Goal: Task Accomplishment & Management: Complete application form

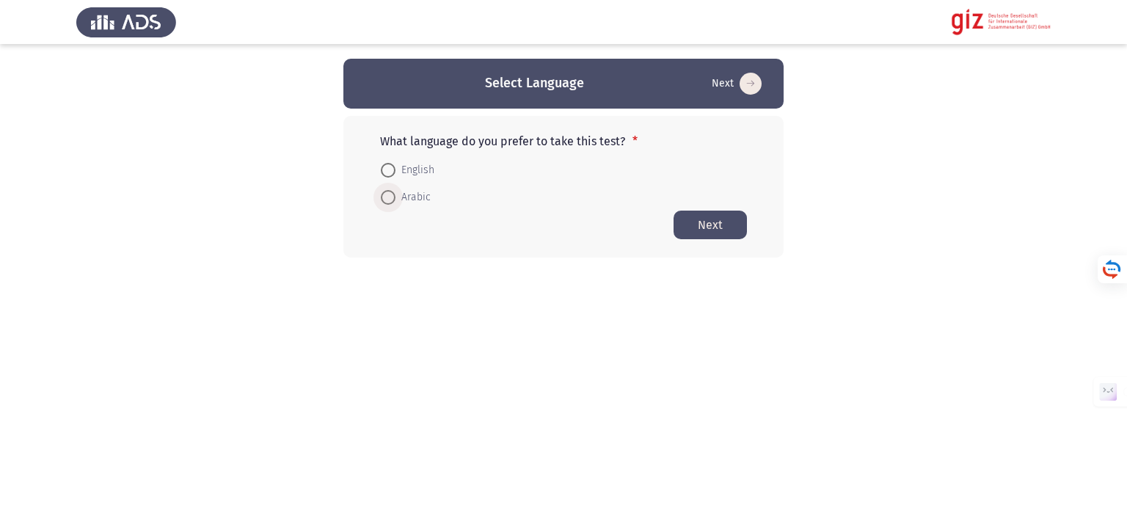
click at [390, 197] on span at bounding box center [388, 197] width 15 height 15
click at [390, 197] on input "Arabic" at bounding box center [388, 197] width 15 height 15
radio input "true"
click at [720, 219] on button "Next" at bounding box center [710, 224] width 73 height 29
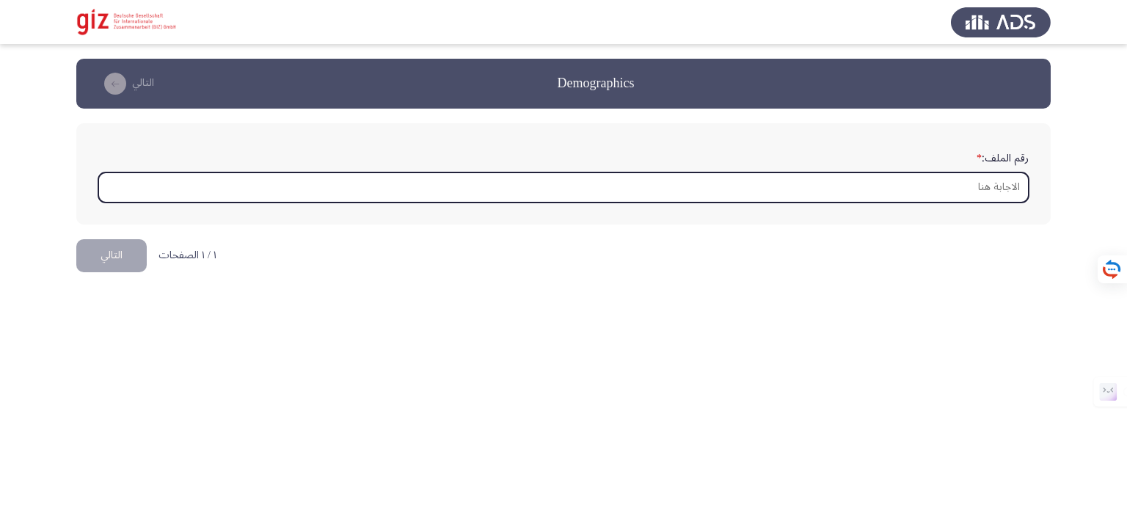
click at [981, 191] on input "رقم الملف: *" at bounding box center [563, 187] width 930 height 30
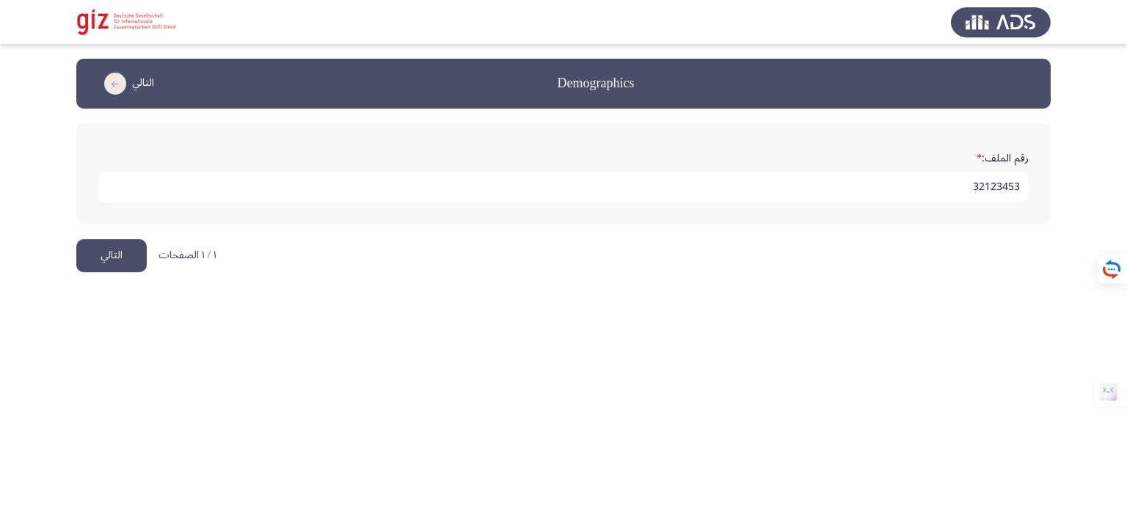
type input "32123453"
click at [104, 263] on button "التالي" at bounding box center [111, 255] width 70 height 33
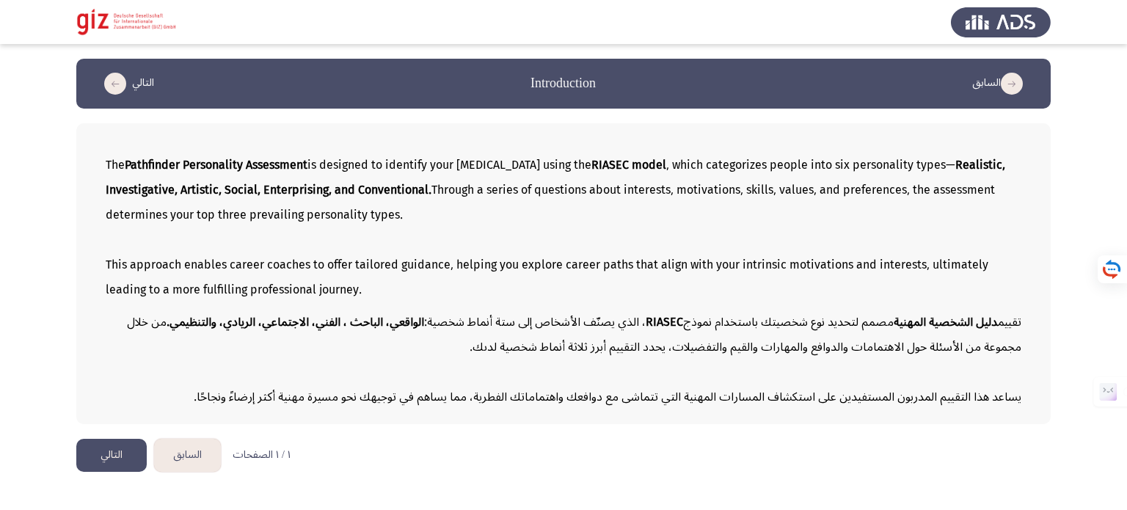
click at [125, 456] on button "التالي" at bounding box center [111, 455] width 70 height 33
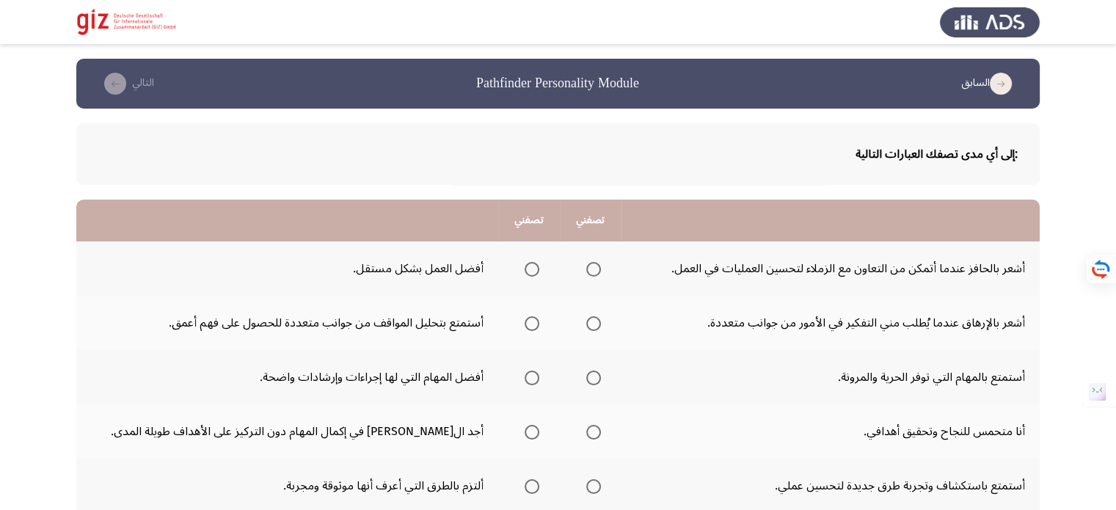
drag, startPoint x: 977, startPoint y: 156, endPoint x: 843, endPoint y: 167, distance: 134.7
click at [843, 167] on div ":إلى أي مدى تصفك العبارات التالية" at bounding box center [557, 154] width 963 height 62
click at [580, 276] on mat-radio-group "Select an option" at bounding box center [590, 268] width 21 height 25
click at [525, 324] on span "Select an option" at bounding box center [532, 323] width 15 height 15
click at [525, 324] on input "Select an option" at bounding box center [532, 323] width 15 height 15
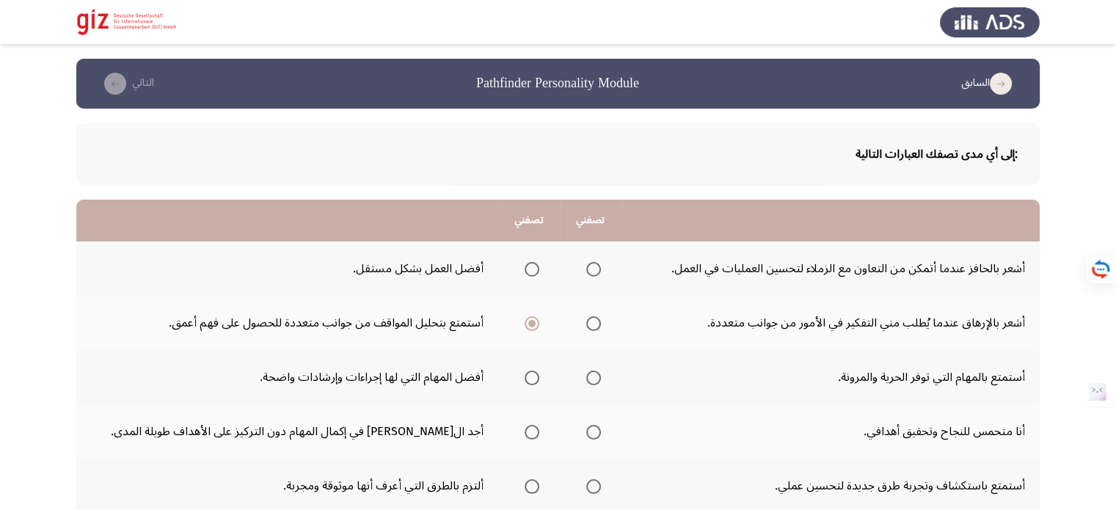
click at [586, 269] on span "Select an option" at bounding box center [593, 269] width 15 height 15
click at [586, 269] on input "Select an option" at bounding box center [593, 269] width 15 height 15
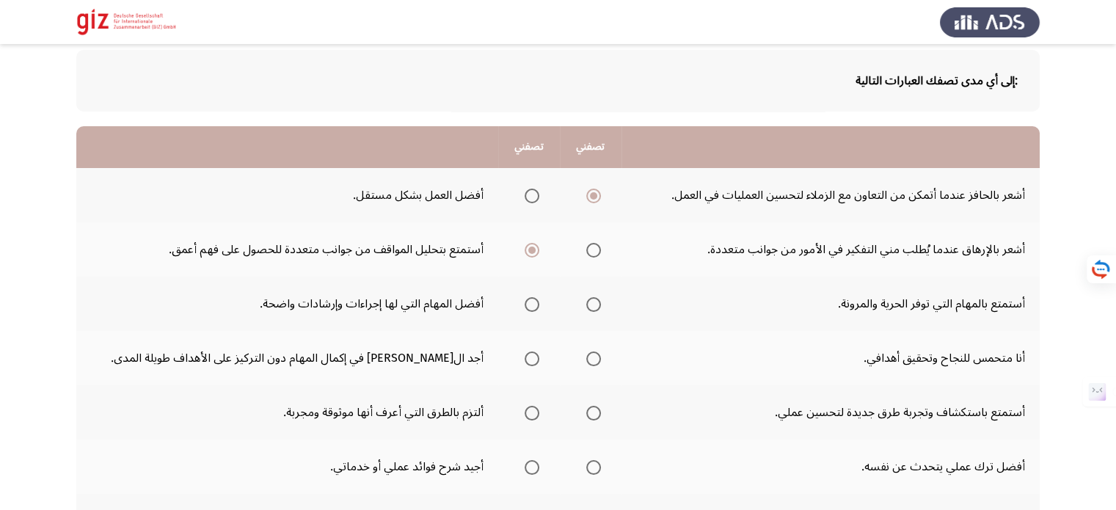
click at [586, 357] on span "Select an option" at bounding box center [593, 358] width 15 height 15
click at [586, 357] on input "Select an option" at bounding box center [593, 358] width 15 height 15
click at [586, 304] on span "Select an option" at bounding box center [593, 304] width 15 height 15
click at [586, 304] on input "Select an option" at bounding box center [593, 304] width 15 height 15
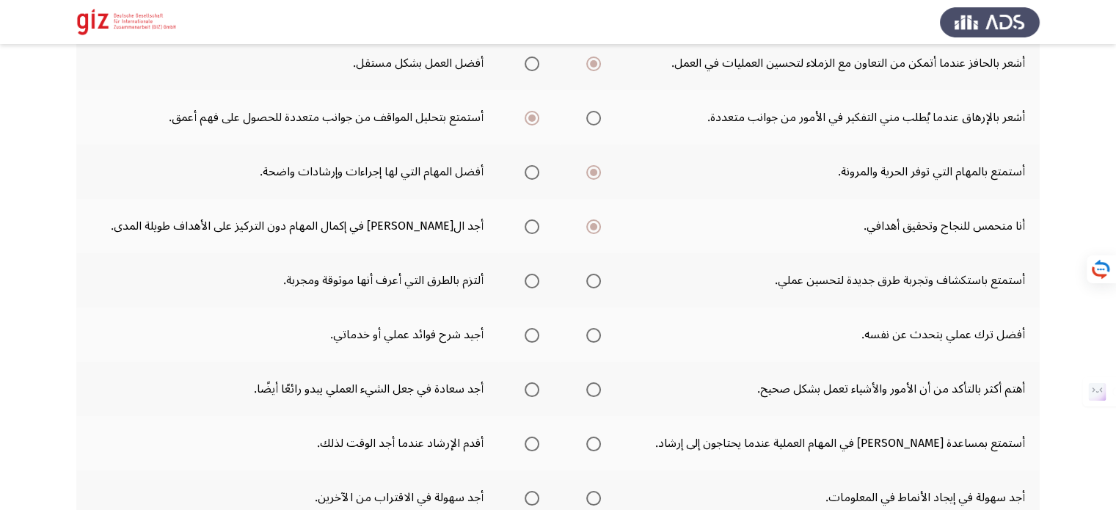
scroll to position [220, 0]
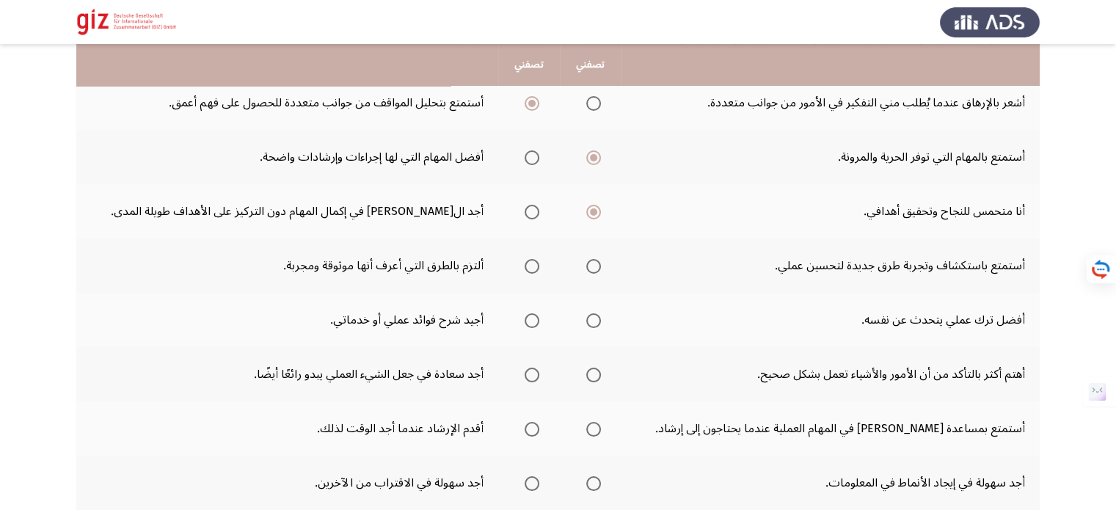
click at [586, 266] on span "Select an option" at bounding box center [593, 266] width 15 height 15
click at [586, 266] on input "Select an option" at bounding box center [593, 266] width 15 height 15
click at [525, 323] on span "Select an option" at bounding box center [532, 320] width 15 height 15
click at [525, 323] on input "Select an option" at bounding box center [532, 320] width 15 height 15
click at [586, 373] on span "Select an option" at bounding box center [593, 375] width 15 height 15
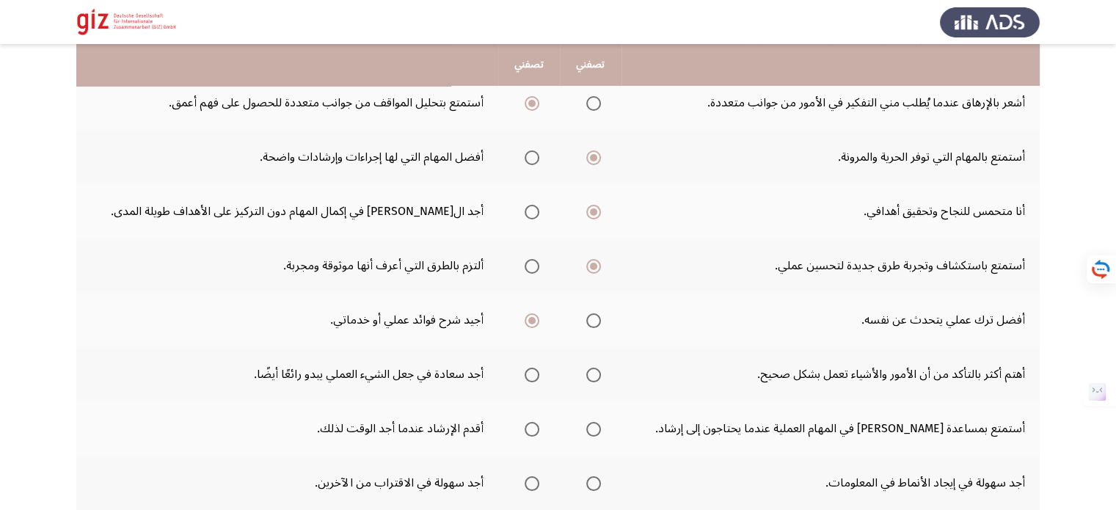
click at [586, 373] on input "Select an option" at bounding box center [593, 375] width 15 height 15
click at [525, 425] on span "Select an option" at bounding box center [532, 429] width 15 height 15
click at [525, 425] on input "Select an option" at bounding box center [532, 429] width 15 height 15
click at [586, 482] on span "Select an option" at bounding box center [593, 483] width 15 height 15
click at [586, 482] on input "Select an option" at bounding box center [593, 483] width 15 height 15
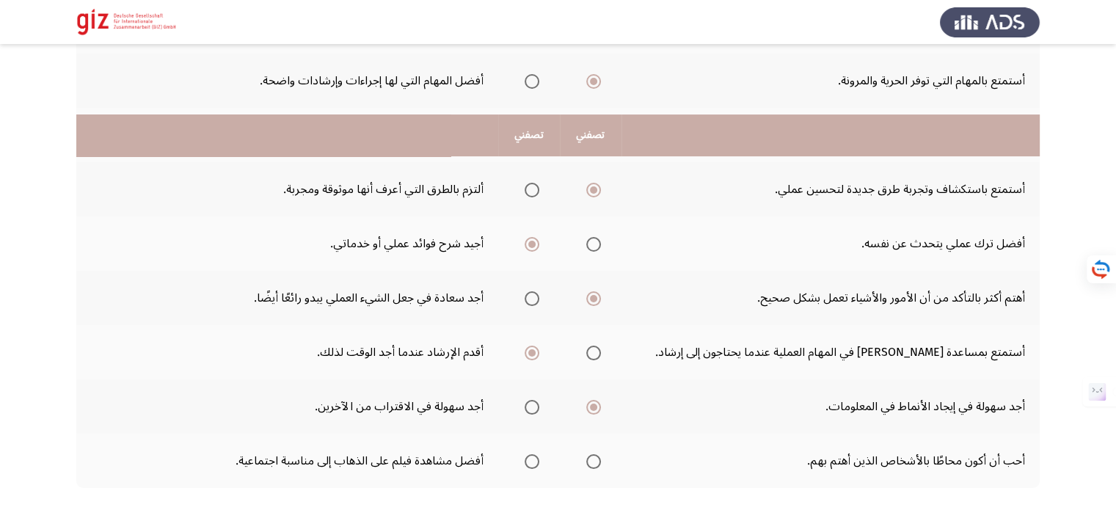
scroll to position [367, 0]
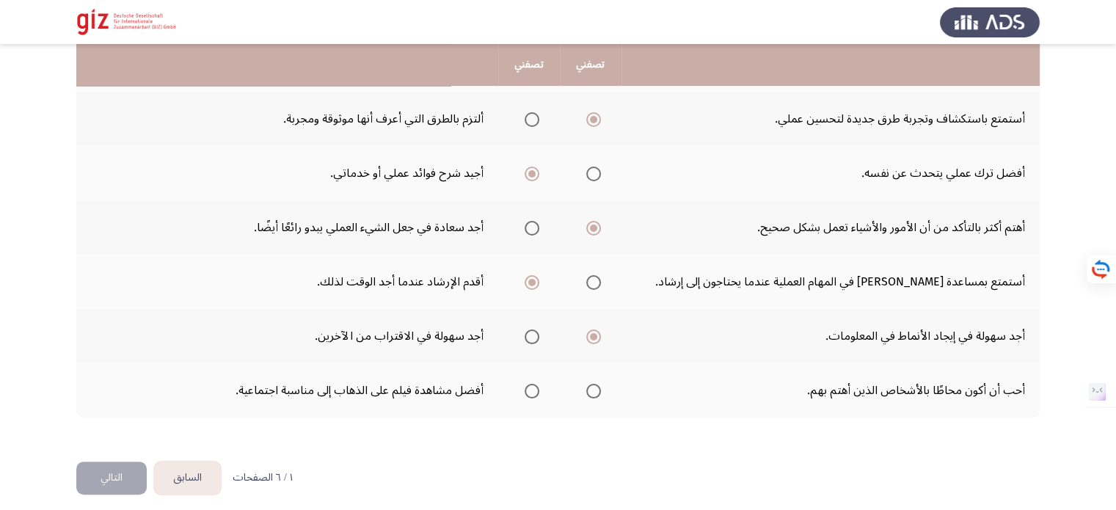
click at [586, 393] on span "Select an option" at bounding box center [593, 391] width 15 height 15
click at [586, 393] on input "Select an option" at bounding box center [593, 391] width 15 height 15
click at [97, 478] on button "التالي" at bounding box center [111, 477] width 70 height 33
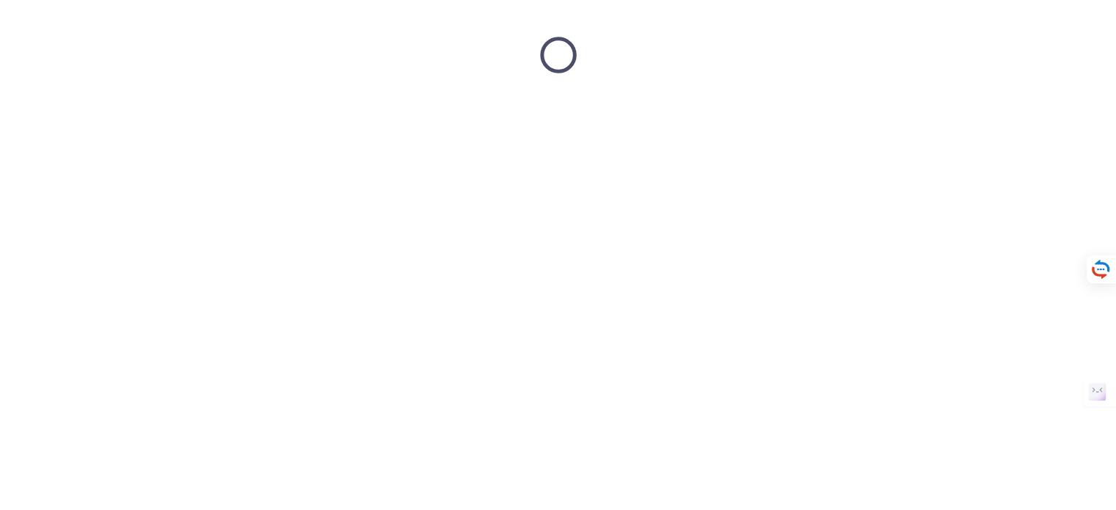
scroll to position [0, 0]
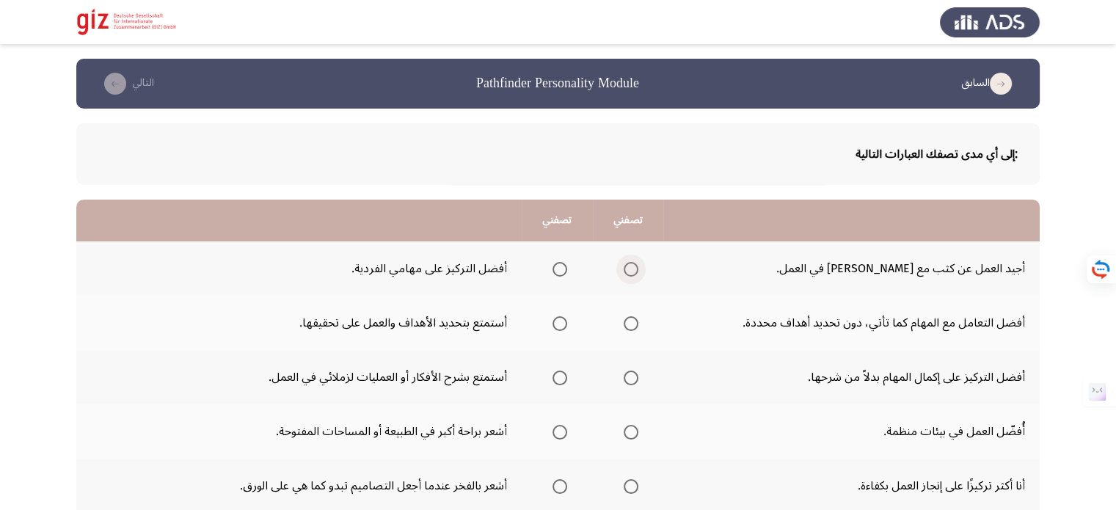
click at [628, 269] on span "Select an option" at bounding box center [631, 269] width 15 height 15
click at [628, 269] on input "Select an option" at bounding box center [631, 269] width 15 height 15
click at [561, 384] on span "Select an option" at bounding box center [559, 378] width 15 height 15
click at [561, 384] on input "Select an option" at bounding box center [559, 378] width 15 height 15
click at [638, 321] on span "Select an option" at bounding box center [631, 323] width 15 height 15
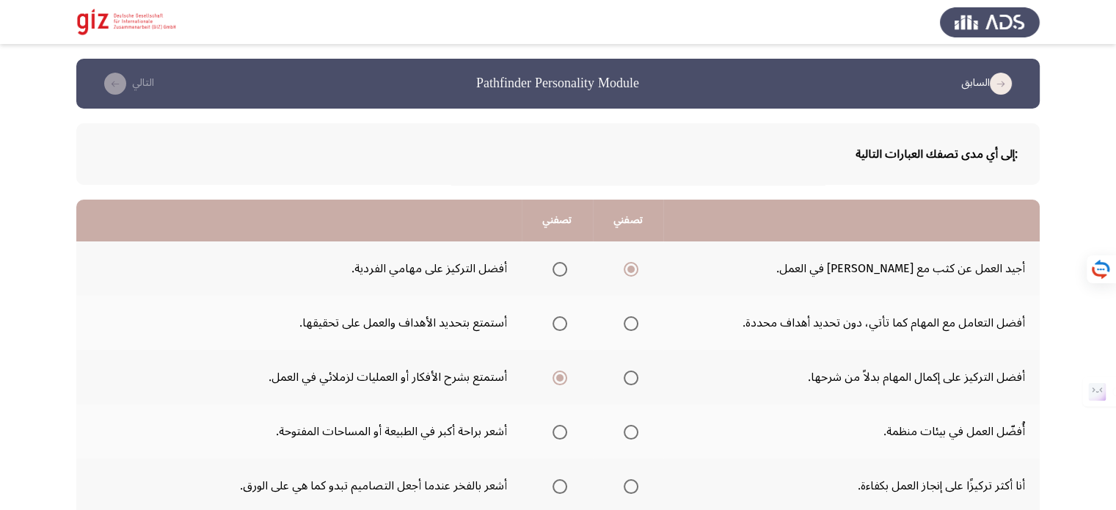
click at [638, 321] on input "Select an option" at bounding box center [631, 323] width 15 height 15
click at [633, 425] on span "Select an option" at bounding box center [631, 432] width 15 height 15
click at [633, 425] on input "Select an option" at bounding box center [631, 432] width 15 height 15
click at [567, 481] on span "Select an option" at bounding box center [559, 486] width 15 height 15
click at [567, 481] on input "Select an option" at bounding box center [559, 486] width 15 height 15
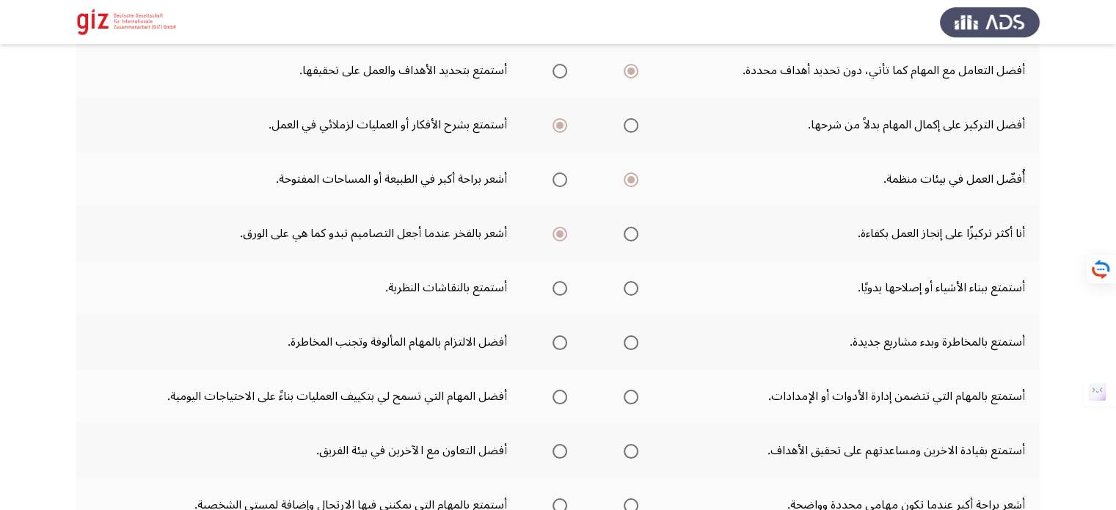
scroll to position [293, 0]
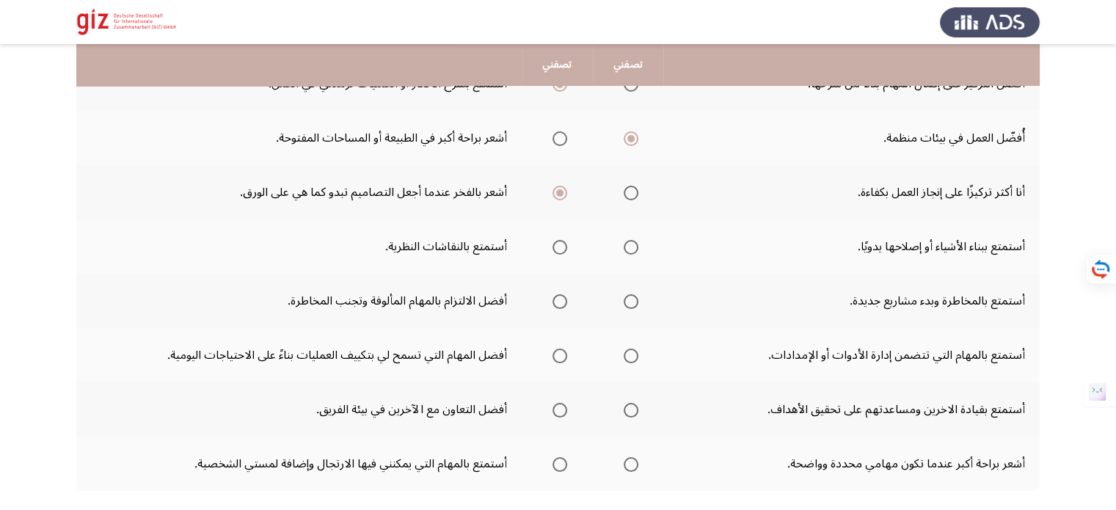
click at [637, 304] on span "Select an option" at bounding box center [631, 301] width 15 height 15
click at [637, 304] on input "Select an option" at bounding box center [631, 301] width 15 height 15
click at [567, 251] on span "Select an option" at bounding box center [559, 247] width 15 height 15
click at [567, 251] on input "Select an option" at bounding box center [559, 247] width 15 height 15
click at [636, 354] on span "Select an option" at bounding box center [631, 355] width 15 height 15
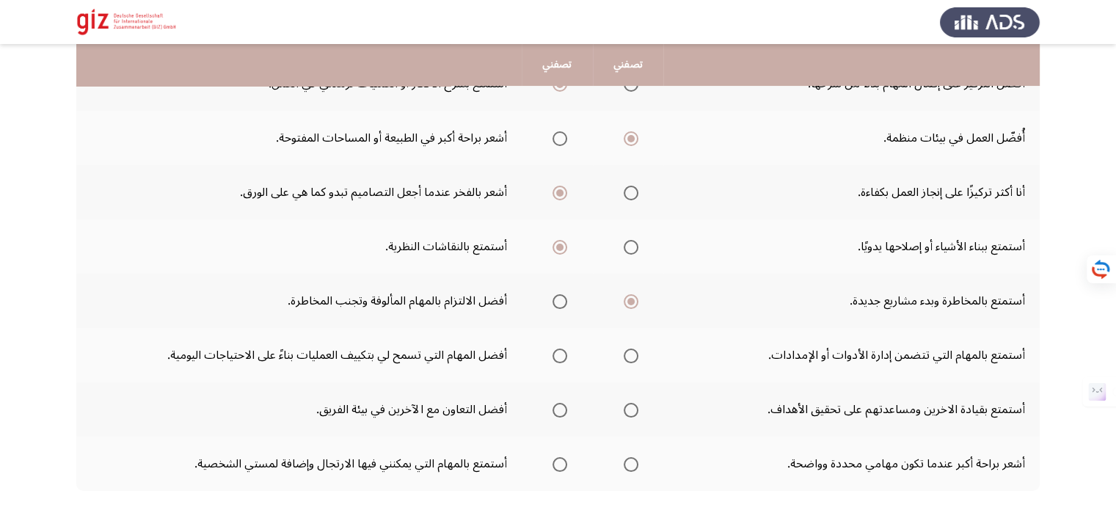
click at [636, 354] on input "Select an option" at bounding box center [631, 355] width 15 height 15
click at [567, 404] on span "Select an option" at bounding box center [559, 410] width 15 height 15
click at [567, 404] on input "Select an option" at bounding box center [559, 410] width 15 height 15
click at [561, 459] on span "Select an option" at bounding box center [559, 464] width 15 height 15
click at [561, 459] on input "Select an option" at bounding box center [559, 464] width 15 height 15
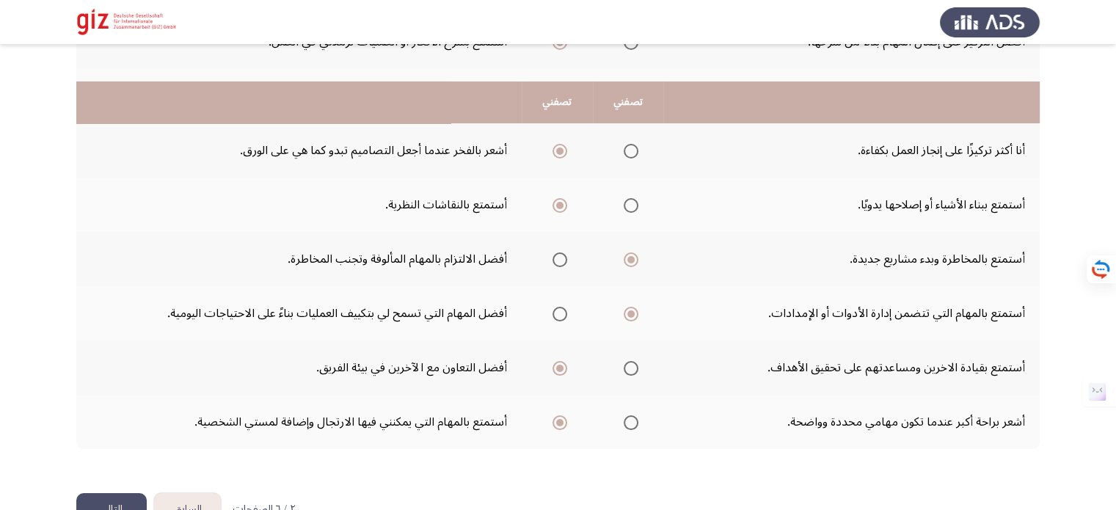
scroll to position [373, 0]
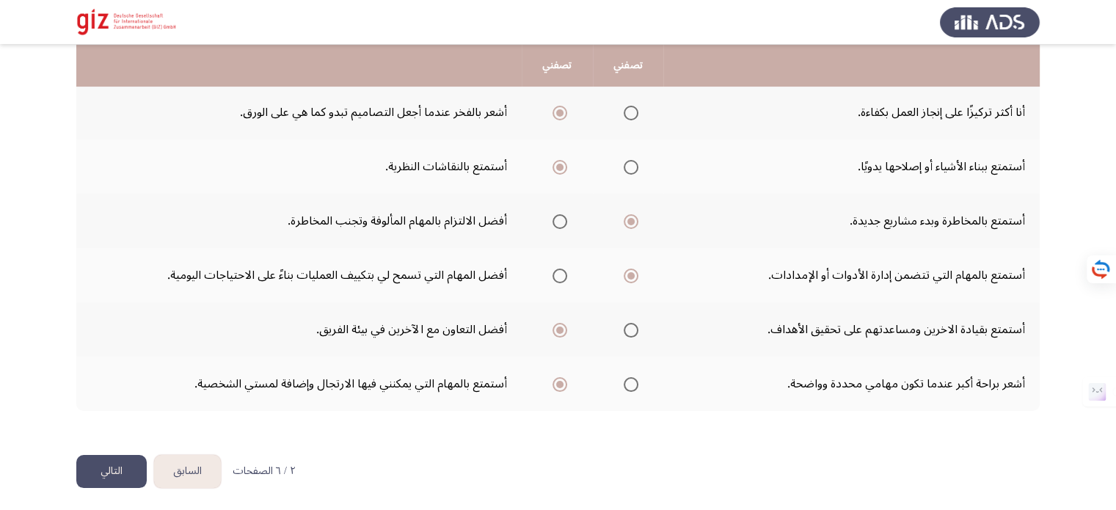
click at [123, 473] on button "التالي" at bounding box center [111, 471] width 70 height 33
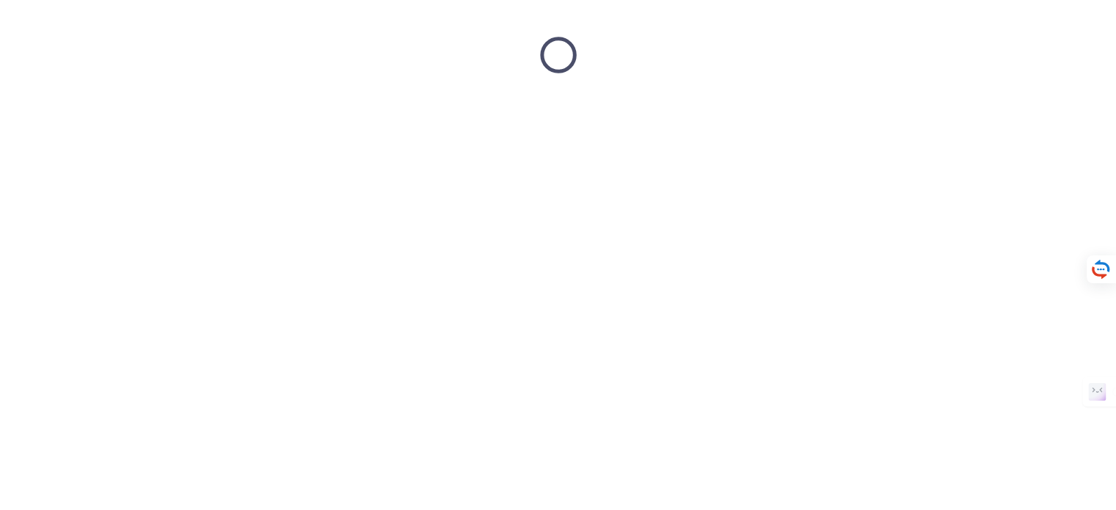
scroll to position [0, 0]
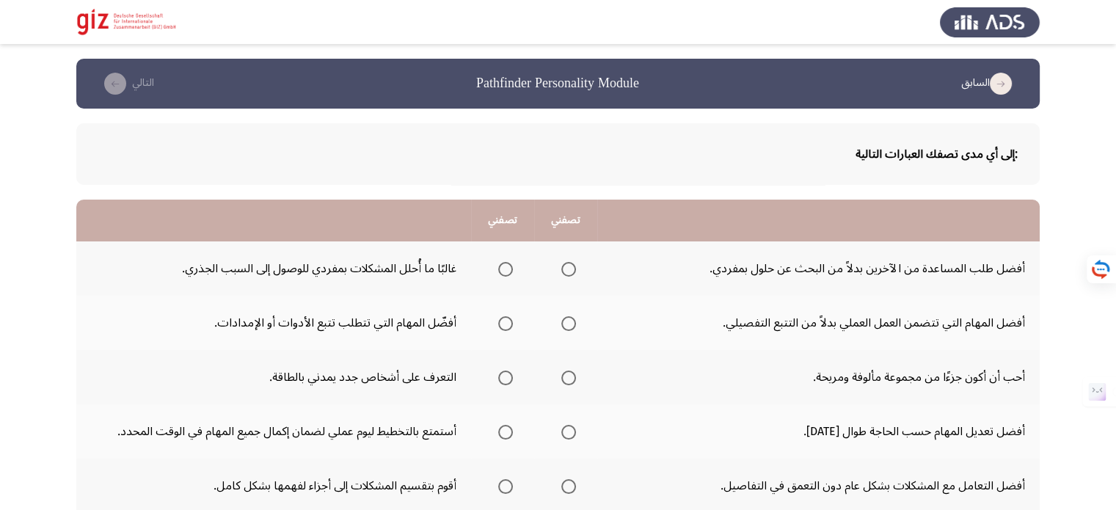
click at [572, 269] on span "Select an option" at bounding box center [568, 269] width 15 height 15
click at [572, 269] on input "Select an option" at bounding box center [568, 269] width 15 height 15
click at [501, 325] on span "Select an option" at bounding box center [505, 323] width 15 height 15
click at [501, 325] on input "Select an option" at bounding box center [505, 323] width 15 height 15
click at [561, 382] on label "Select an option" at bounding box center [565, 378] width 21 height 15
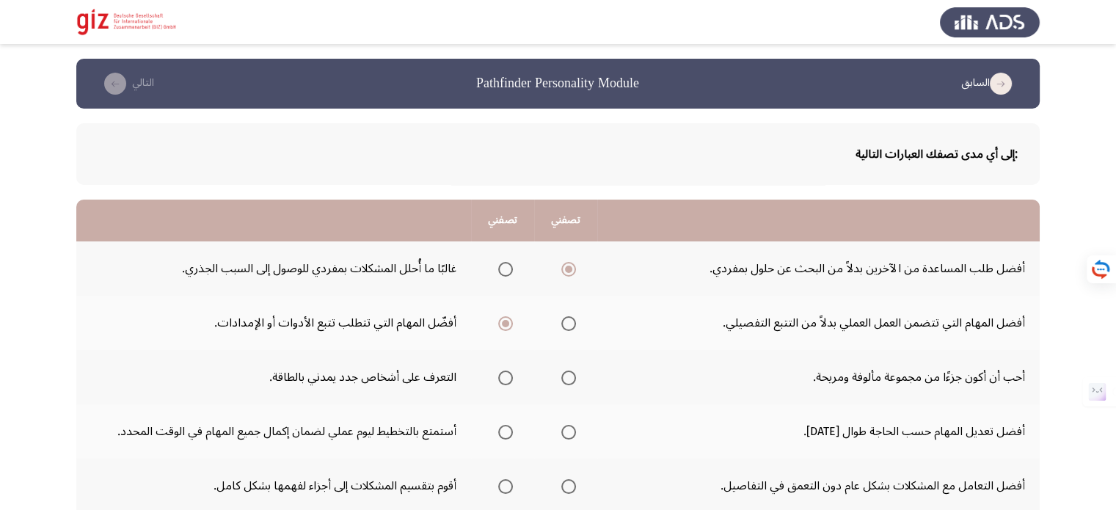
click at [561, 382] on input "Select an option" at bounding box center [568, 378] width 15 height 15
click at [512, 426] on span "Select an option" at bounding box center [505, 432] width 15 height 15
click at [512, 426] on input "Select an option" at bounding box center [505, 432] width 15 height 15
click at [571, 493] on mat-radio-group "Select an option" at bounding box center [565, 485] width 21 height 25
click at [567, 487] on span "Select an option" at bounding box center [568, 486] width 15 height 15
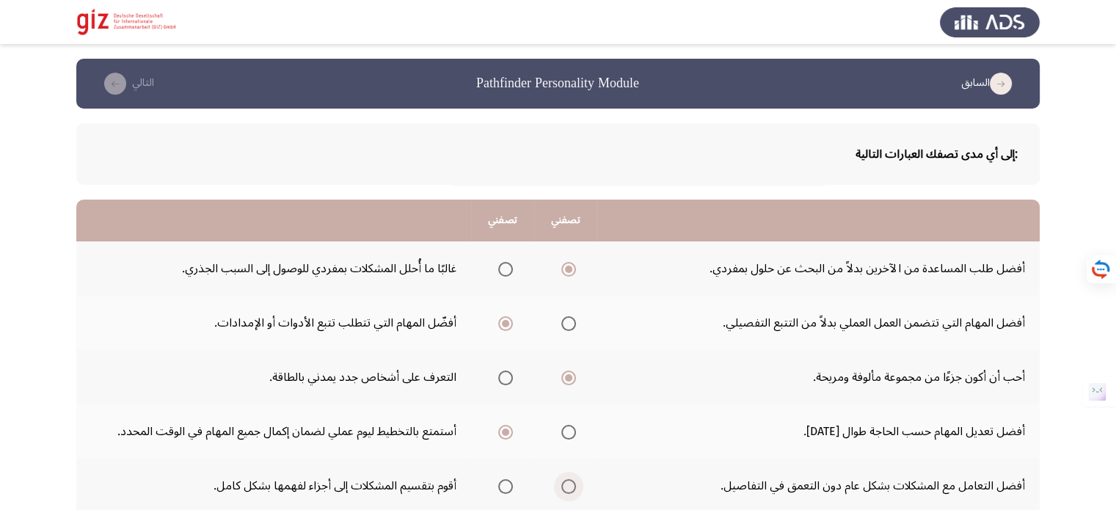
click at [567, 487] on input "Select an option" at bounding box center [568, 486] width 15 height 15
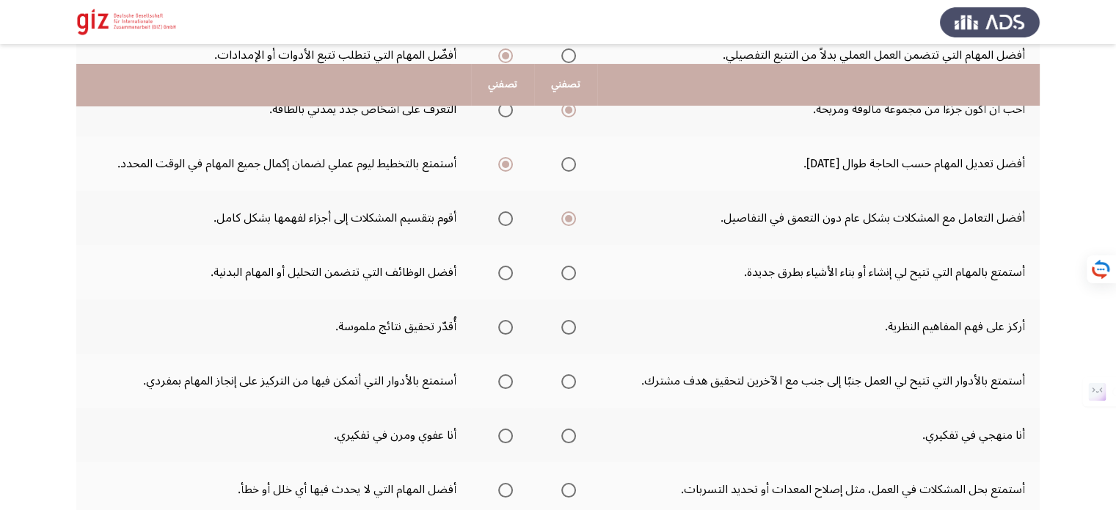
scroll to position [293, 0]
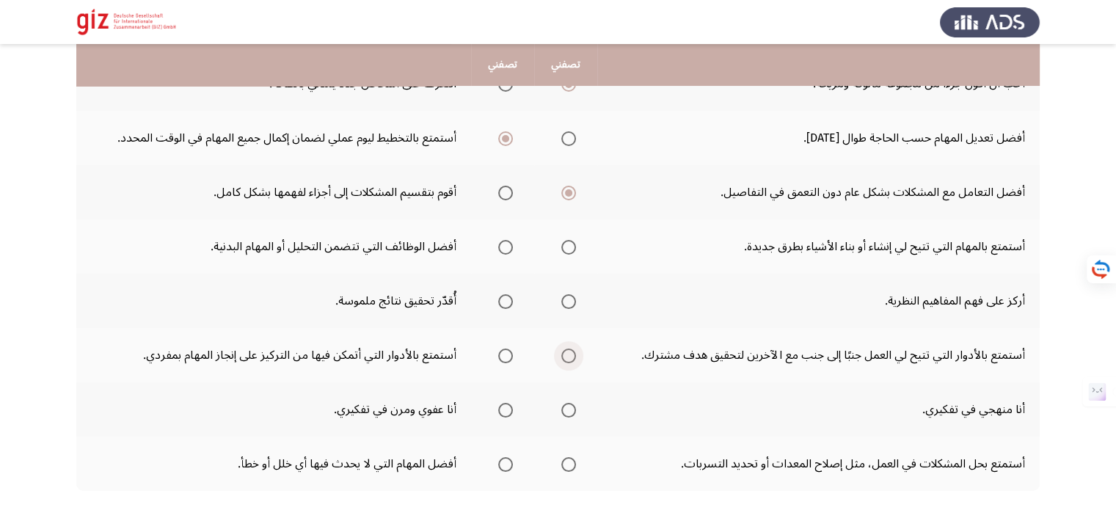
click at [566, 355] on span "Select an option" at bounding box center [568, 355] width 15 height 15
click at [566, 355] on input "Select an option" at bounding box center [568, 355] width 15 height 15
click at [500, 303] on span "Select an option" at bounding box center [505, 301] width 15 height 15
click at [500, 303] on input "Select an option" at bounding box center [505, 301] width 15 height 15
click at [569, 249] on span "Select an option" at bounding box center [568, 247] width 15 height 15
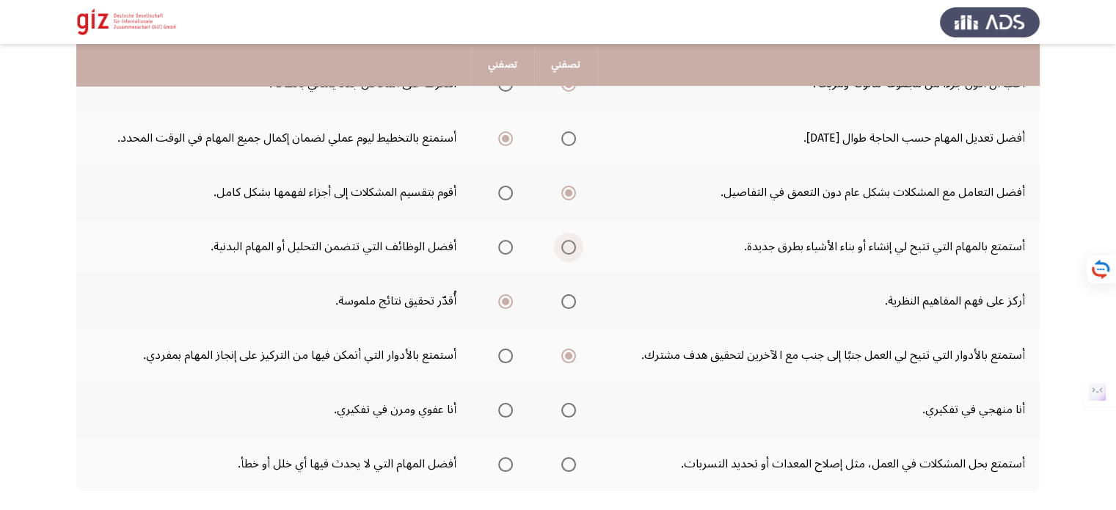
click at [569, 249] on input "Select an option" at bounding box center [568, 247] width 15 height 15
click at [571, 404] on span "Select an option" at bounding box center [568, 410] width 15 height 15
click at [571, 404] on input "Select an option" at bounding box center [568, 410] width 15 height 15
click at [513, 457] on span "Select an option" at bounding box center [505, 464] width 15 height 15
click at [513, 457] on input "Select an option" at bounding box center [505, 464] width 15 height 15
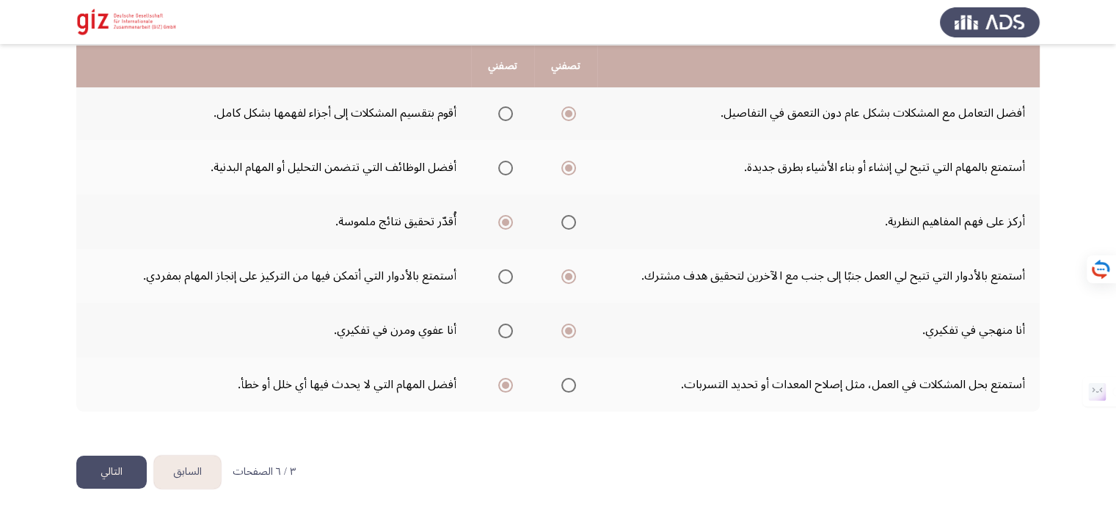
scroll to position [373, 0]
click at [133, 463] on button "التالي" at bounding box center [111, 471] width 70 height 33
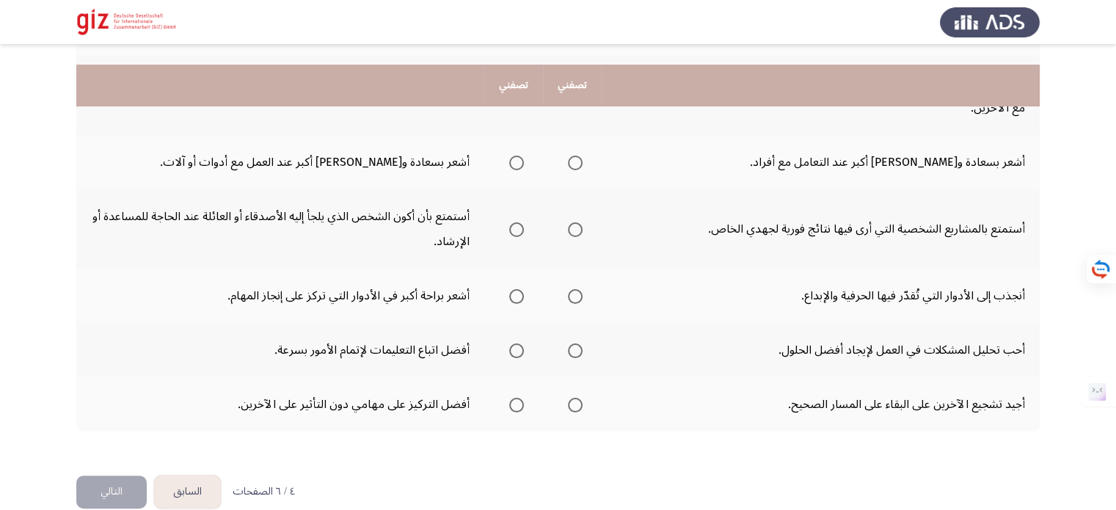
scroll to position [423, 0]
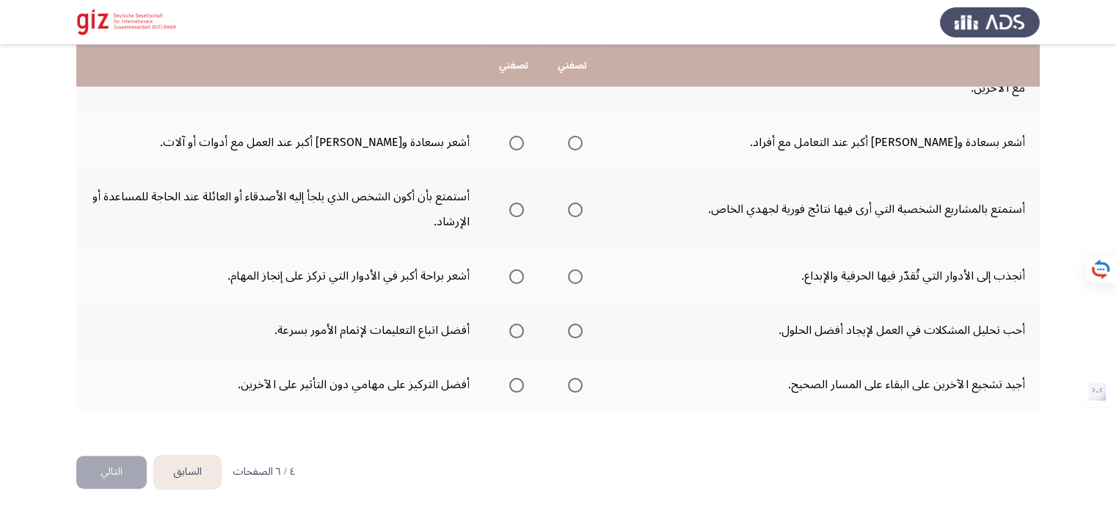
click at [569, 383] on span "Select an option" at bounding box center [575, 385] width 15 height 15
click at [569, 383] on input "Select an option" at bounding box center [575, 385] width 15 height 15
click at [510, 328] on span "Select an option" at bounding box center [516, 331] width 15 height 15
click at [510, 328] on input "Select an option" at bounding box center [516, 331] width 15 height 15
click at [569, 269] on span "Select an option" at bounding box center [575, 276] width 15 height 15
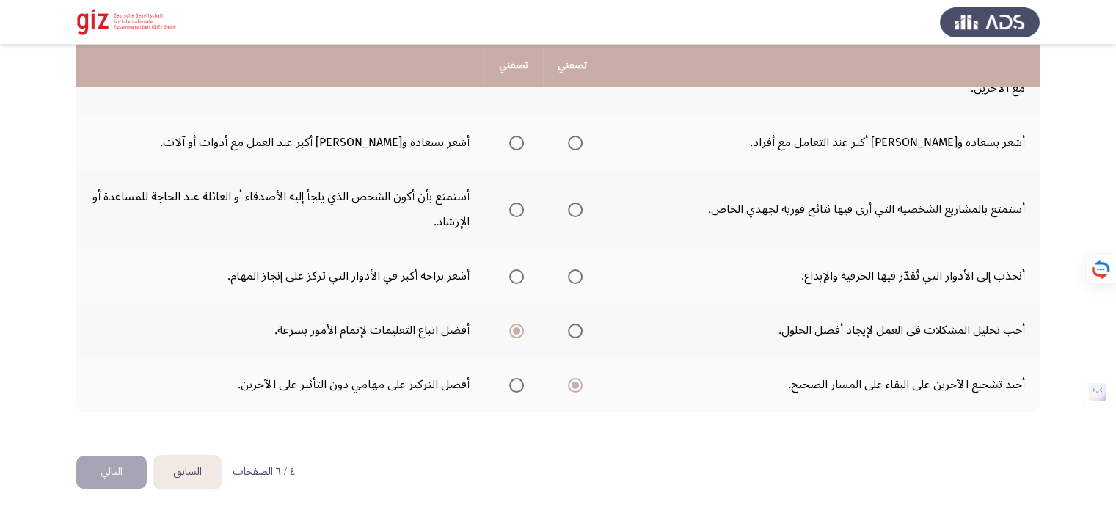
click at [569, 269] on input "Select an option" at bounding box center [575, 276] width 15 height 15
click at [522, 207] on span "Select an option" at bounding box center [516, 209] width 15 height 15
click at [522, 207] on input "Select an option" at bounding box center [516, 209] width 15 height 15
click at [570, 137] on span "Select an option" at bounding box center [575, 143] width 15 height 15
click at [570, 137] on input "Select an option" at bounding box center [575, 143] width 15 height 15
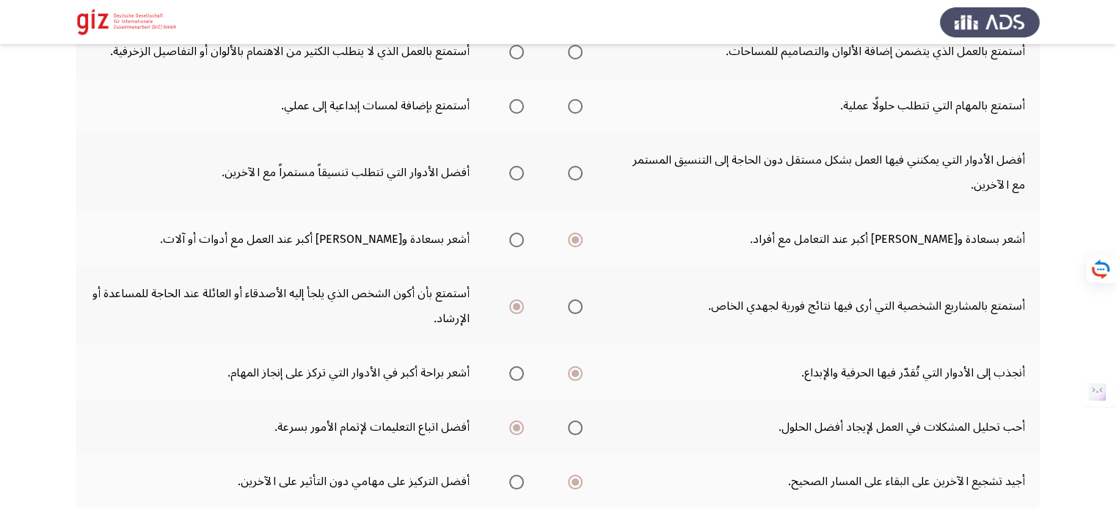
scroll to position [276, 0]
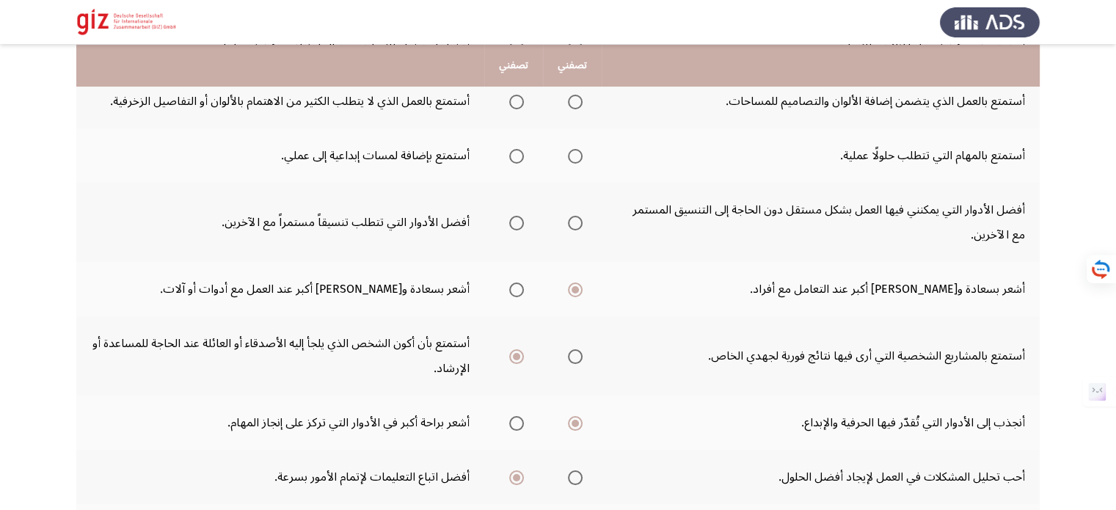
click at [581, 223] on span "Select an option" at bounding box center [575, 223] width 15 height 15
click at [581, 223] on input "Select an option" at bounding box center [575, 223] width 15 height 15
click at [517, 161] on mat-radio-group "Select an option" at bounding box center [513, 155] width 21 height 25
click at [510, 158] on span "Select an option" at bounding box center [516, 156] width 15 height 15
click at [510, 158] on input "Select an option" at bounding box center [516, 156] width 15 height 15
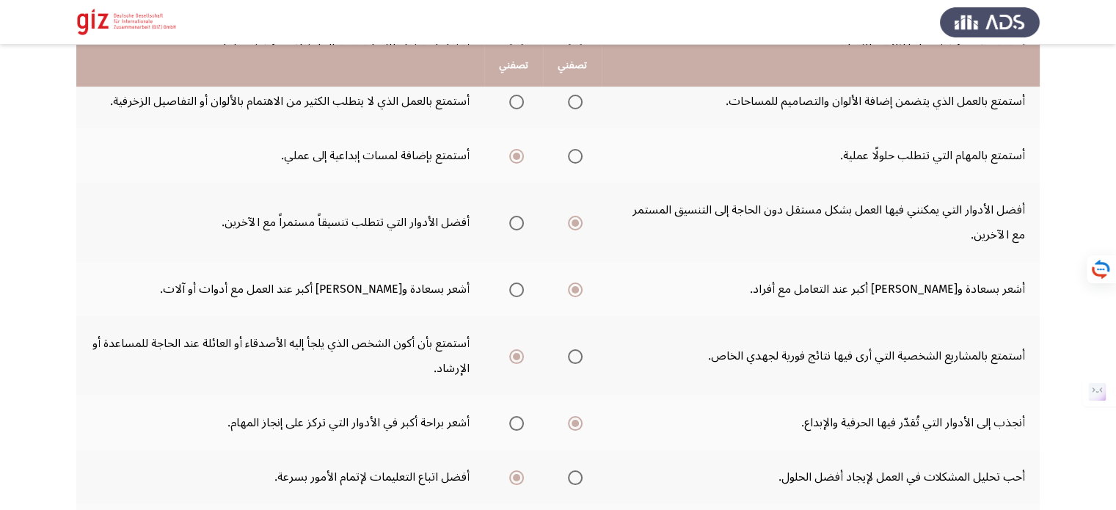
click at [574, 101] on span "Select an option" at bounding box center [575, 102] width 15 height 15
click at [574, 101] on input "Select an option" at bounding box center [575, 102] width 15 height 15
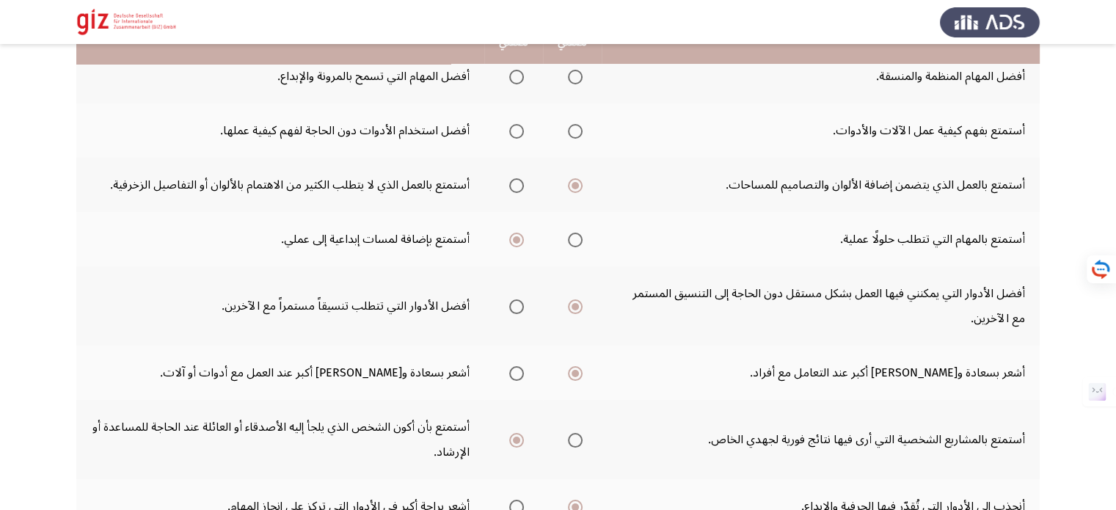
scroll to position [129, 0]
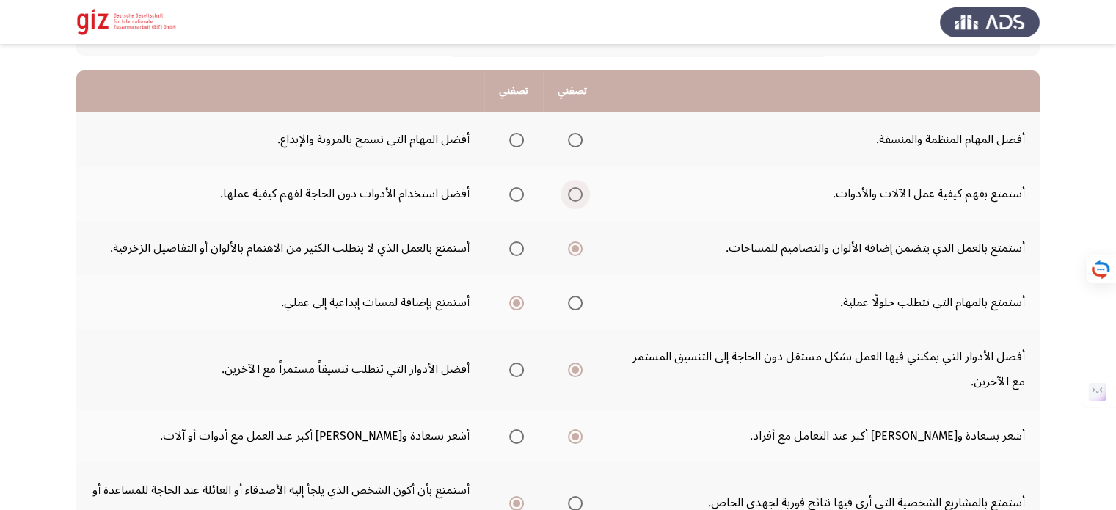
click at [572, 195] on span "Select an option" at bounding box center [575, 194] width 15 height 15
click at [572, 195] on input "Select an option" at bounding box center [575, 194] width 15 height 15
click at [510, 136] on span "Select an option" at bounding box center [516, 140] width 15 height 15
click at [510, 136] on input "Select an option" at bounding box center [516, 140] width 15 height 15
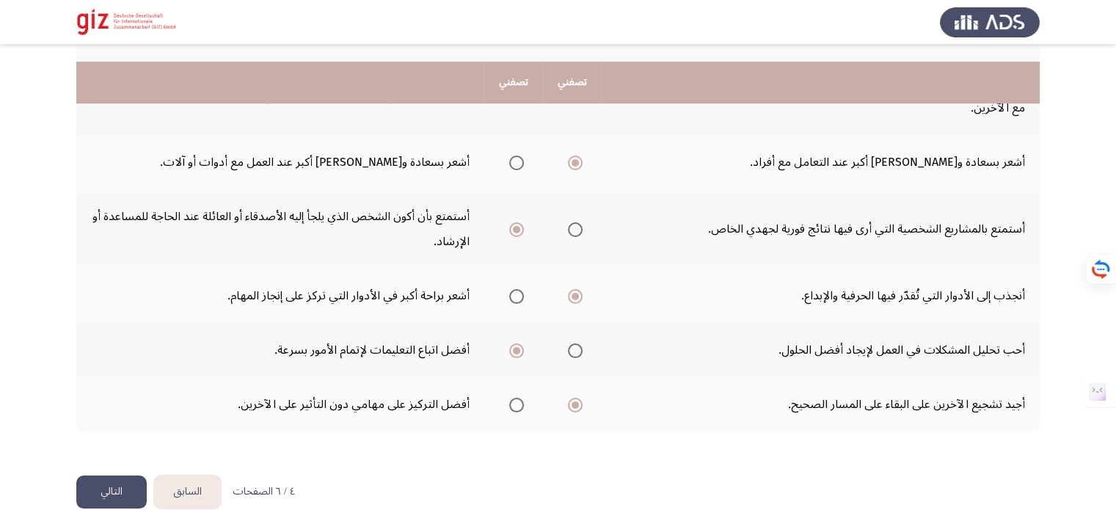
scroll to position [423, 0]
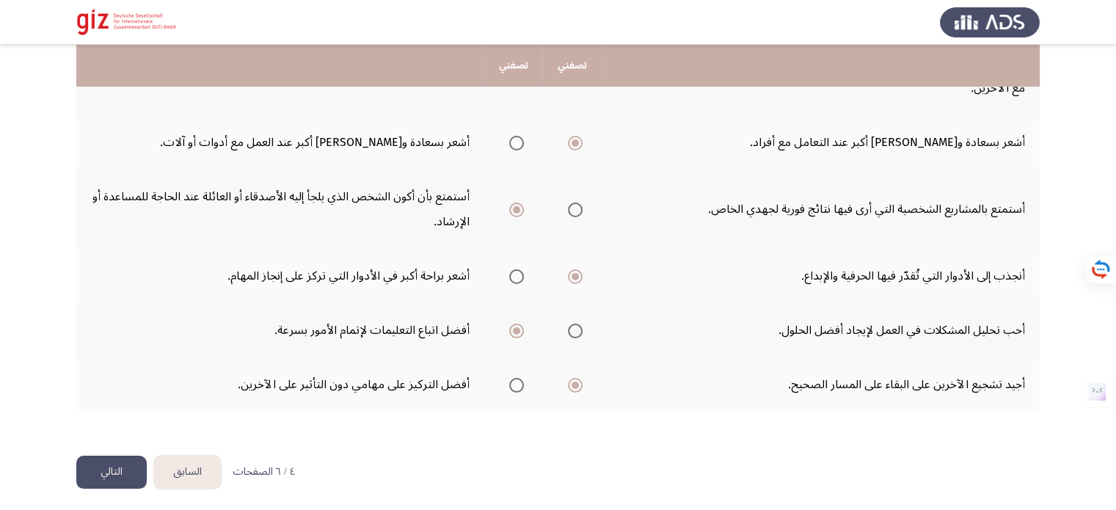
click at [99, 469] on button "التالي" at bounding box center [111, 472] width 70 height 33
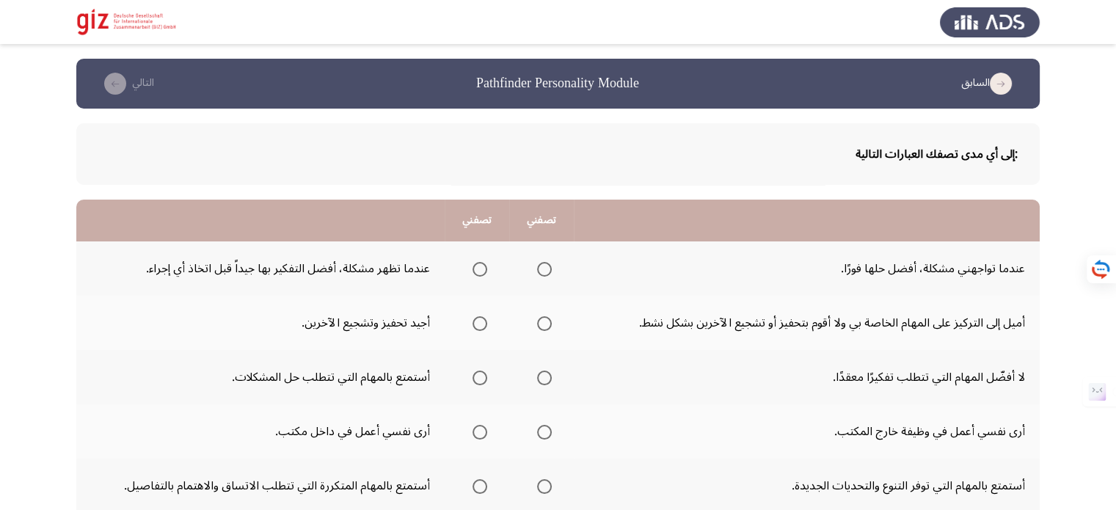
click at [537, 269] on span "Select an option" at bounding box center [544, 269] width 15 height 15
click at [537, 269] on input "Select an option" at bounding box center [544, 269] width 15 height 15
click at [475, 321] on span "Select an option" at bounding box center [479, 323] width 15 height 15
click at [475, 321] on input "Select an option" at bounding box center [479, 323] width 15 height 15
click at [541, 380] on span "Select an option" at bounding box center [544, 378] width 15 height 15
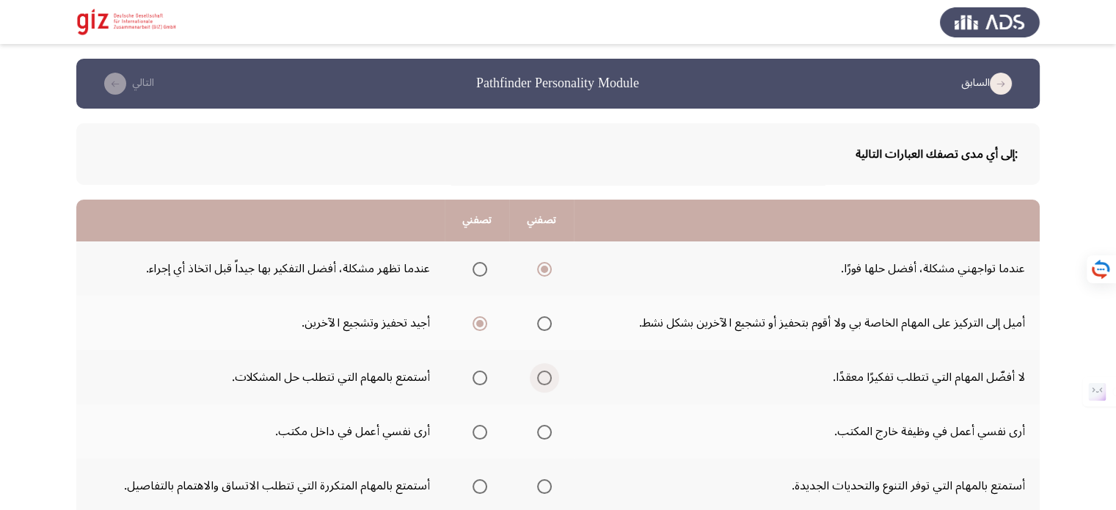
click at [541, 380] on input "Select an option" at bounding box center [544, 378] width 15 height 15
click at [479, 425] on span "Select an option" at bounding box center [479, 432] width 15 height 15
click at [479, 425] on input "Select an option" at bounding box center [479, 432] width 15 height 15
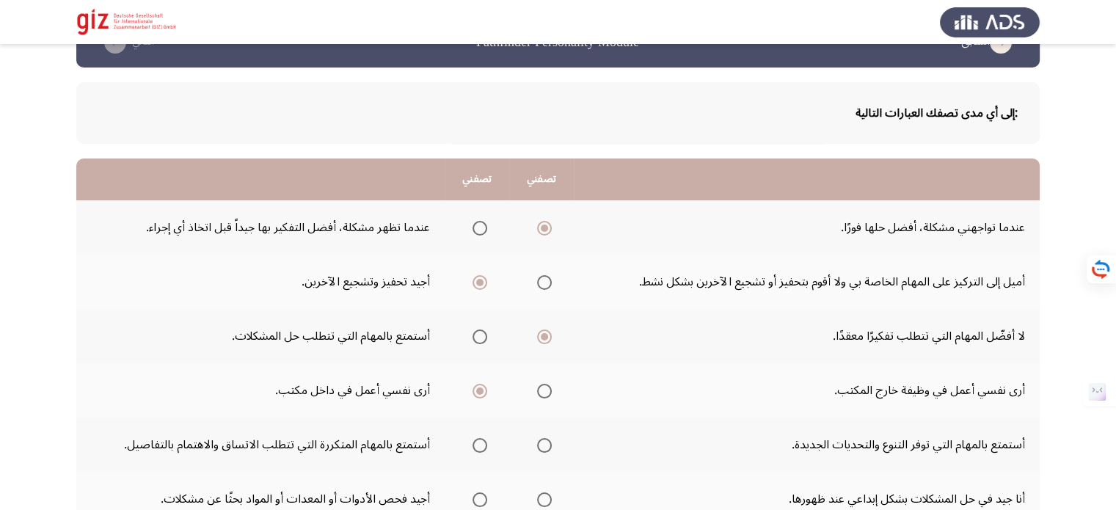
scroll to position [147, 0]
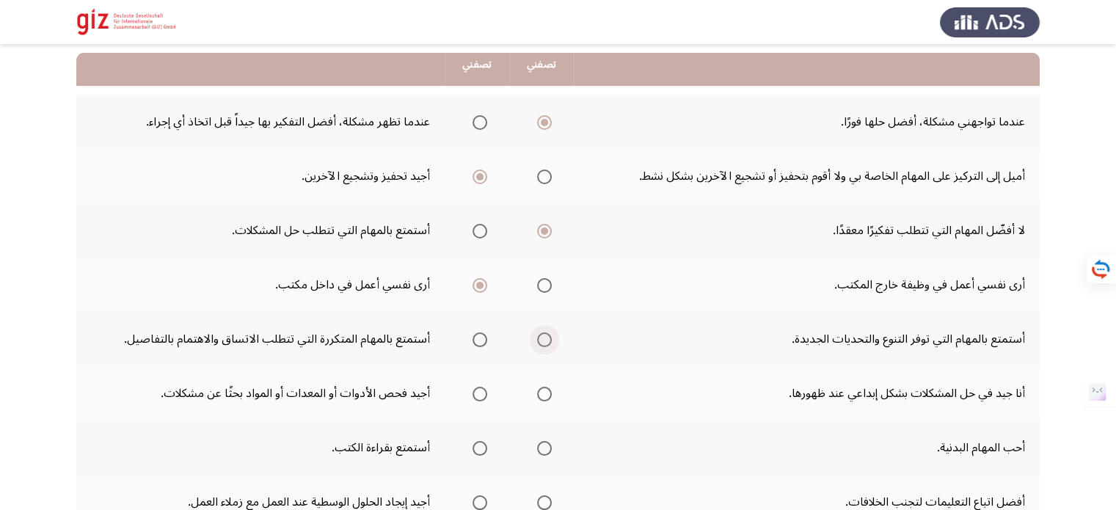
click at [542, 335] on span "Select an option" at bounding box center [544, 339] width 15 height 15
click at [542, 335] on input "Select an option" at bounding box center [544, 339] width 15 height 15
click at [475, 390] on span "Select an option" at bounding box center [479, 394] width 15 height 15
click at [475, 390] on input "Select an option" at bounding box center [479, 394] width 15 height 15
click at [538, 442] on span "Select an option" at bounding box center [544, 448] width 15 height 15
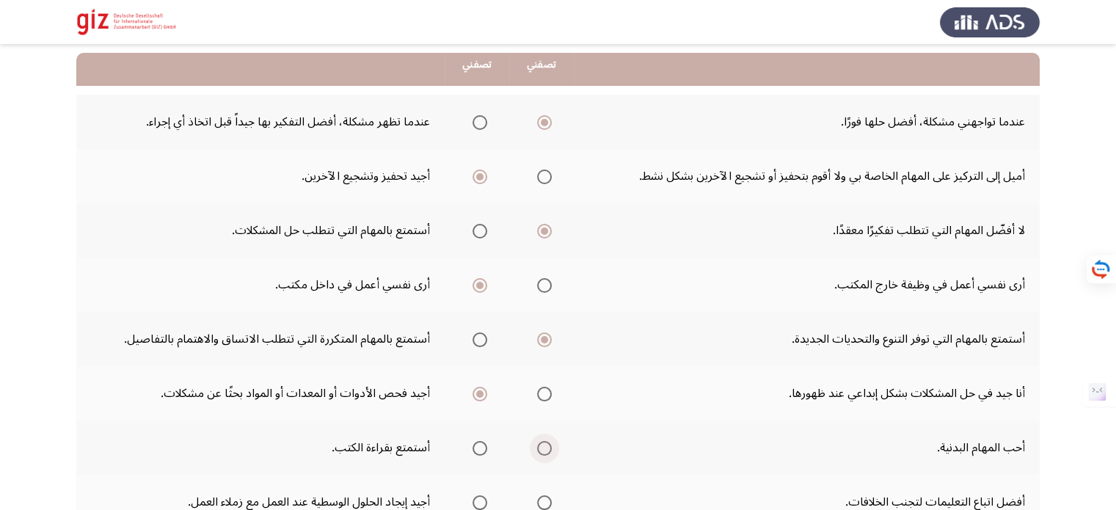
click at [538, 442] on input "Select an option" at bounding box center [544, 448] width 15 height 15
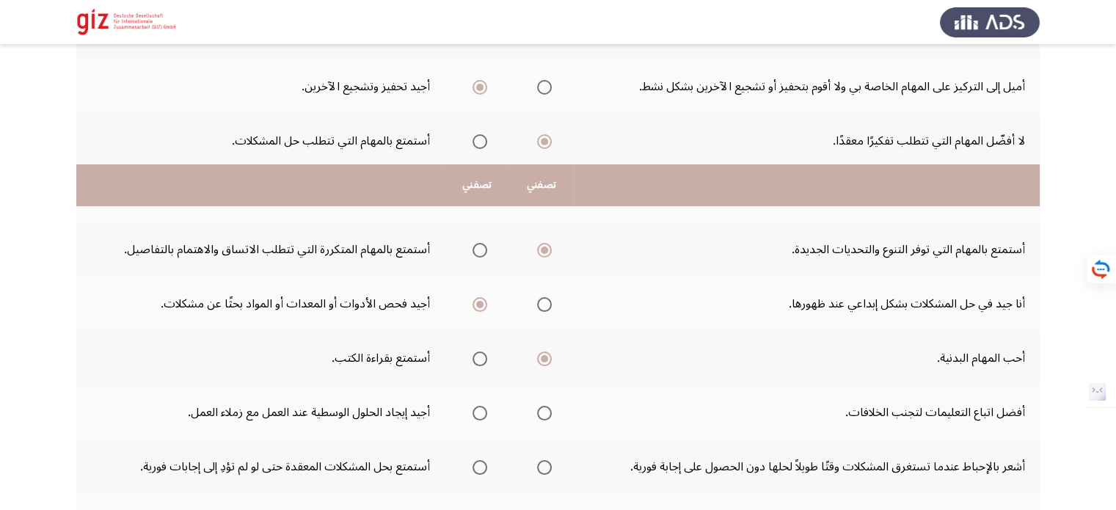
scroll to position [367, 0]
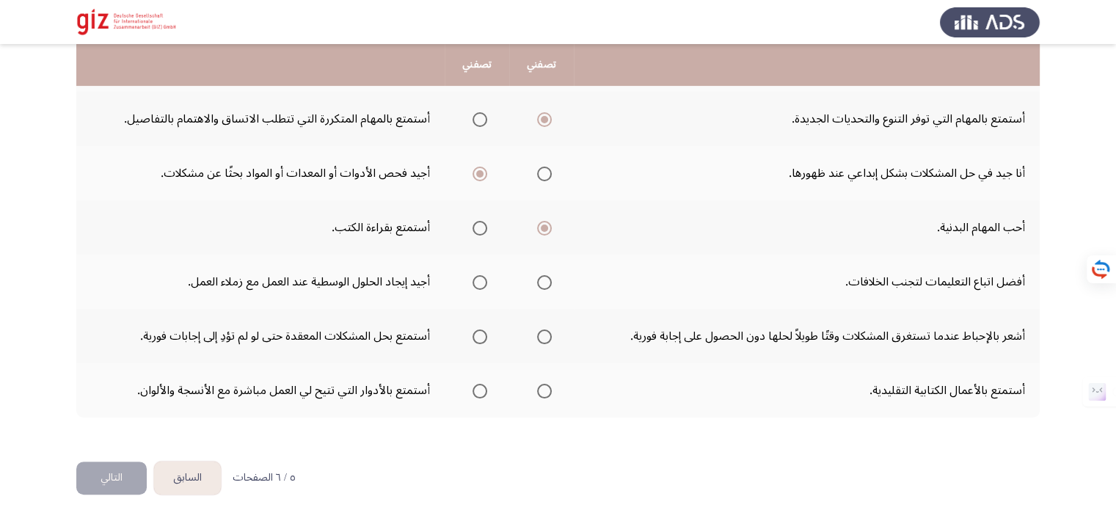
click at [479, 284] on span "Select an option" at bounding box center [479, 282] width 15 height 15
click at [479, 284] on input "Select an option" at bounding box center [479, 282] width 15 height 15
click at [537, 335] on span "Select an option" at bounding box center [544, 336] width 15 height 15
click at [537, 335] on input "Select an option" at bounding box center [544, 336] width 15 height 15
click at [481, 384] on span "Select an option" at bounding box center [479, 391] width 15 height 15
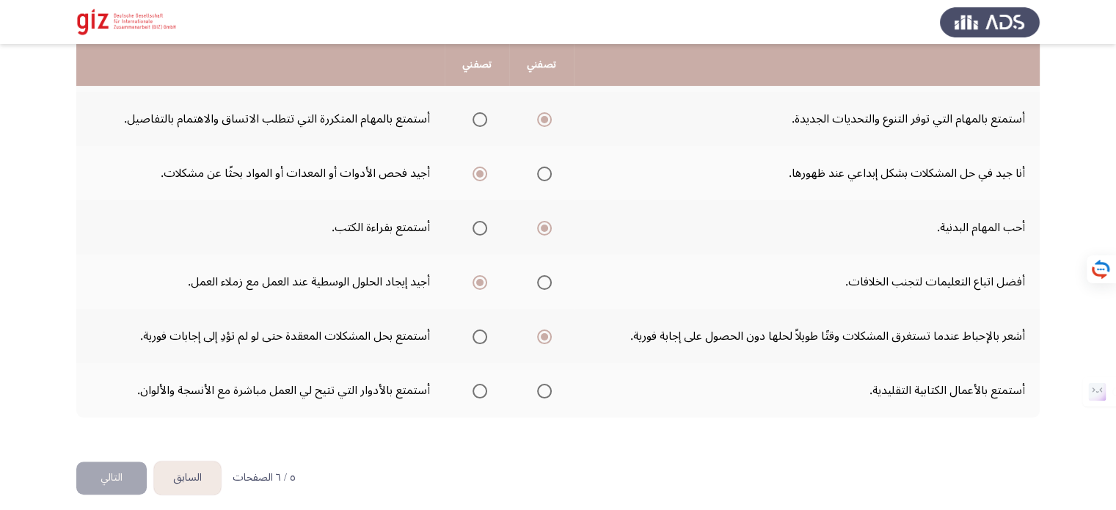
click at [481, 384] on input "Select an option" at bounding box center [479, 391] width 15 height 15
click at [123, 475] on button "التالي" at bounding box center [111, 477] width 70 height 33
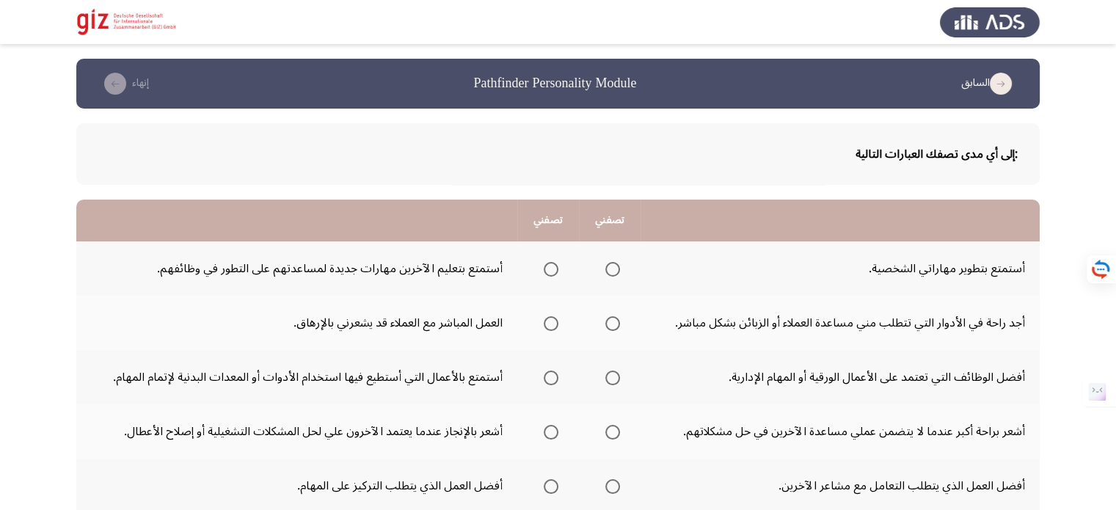
click at [610, 274] on span "Select an option" at bounding box center [612, 269] width 15 height 15
click at [610, 274] on input "Select an option" at bounding box center [612, 269] width 15 height 15
click at [552, 322] on span "Select an option" at bounding box center [551, 323] width 15 height 15
click at [552, 322] on input "Select an option" at bounding box center [551, 323] width 15 height 15
click at [613, 382] on span "Select an option" at bounding box center [612, 378] width 15 height 15
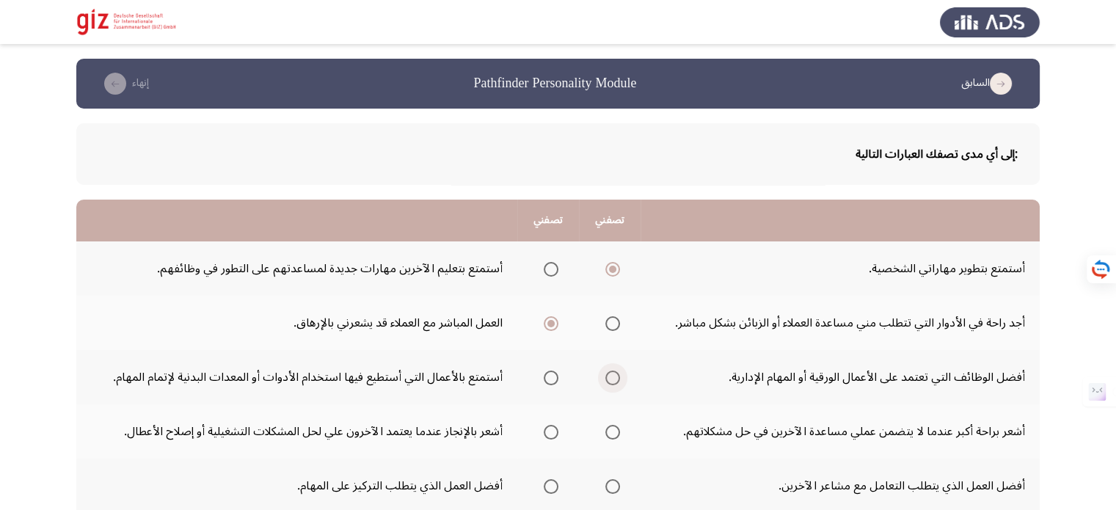
click at [613, 382] on input "Select an option" at bounding box center [612, 378] width 15 height 15
click at [550, 435] on span "Select an option" at bounding box center [551, 432] width 15 height 15
click at [550, 435] on input "Select an option" at bounding box center [551, 432] width 15 height 15
click at [617, 483] on span "Select an option" at bounding box center [612, 486] width 15 height 15
click at [617, 483] on input "Select an option" at bounding box center [612, 486] width 15 height 15
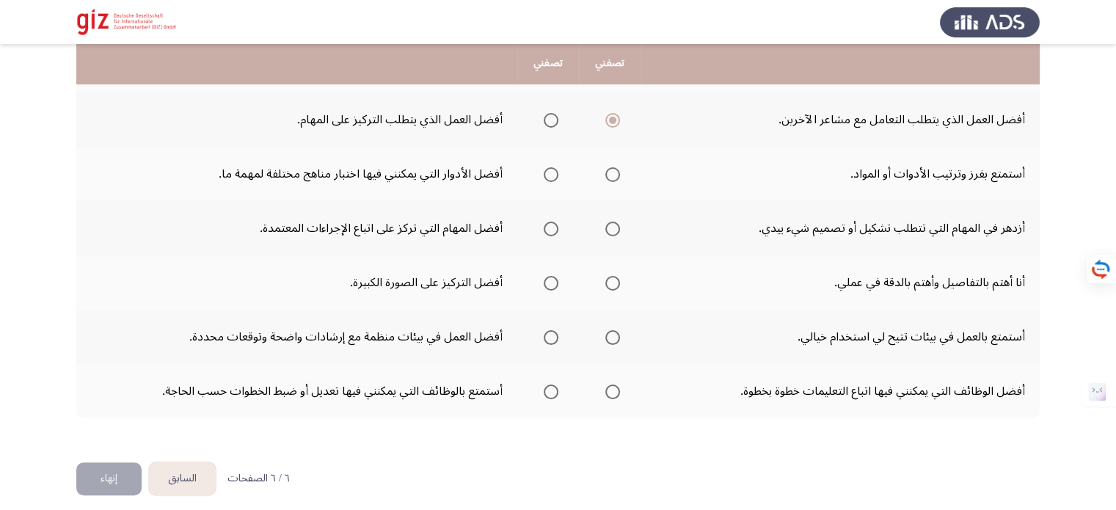
scroll to position [367, 0]
click at [612, 172] on span "Select an option" at bounding box center [612, 174] width 15 height 15
click at [612, 172] on input "Select an option" at bounding box center [612, 174] width 15 height 15
click at [551, 227] on span "Select an option" at bounding box center [551, 228] width 15 height 15
click at [551, 227] on input "Select an option" at bounding box center [551, 228] width 15 height 15
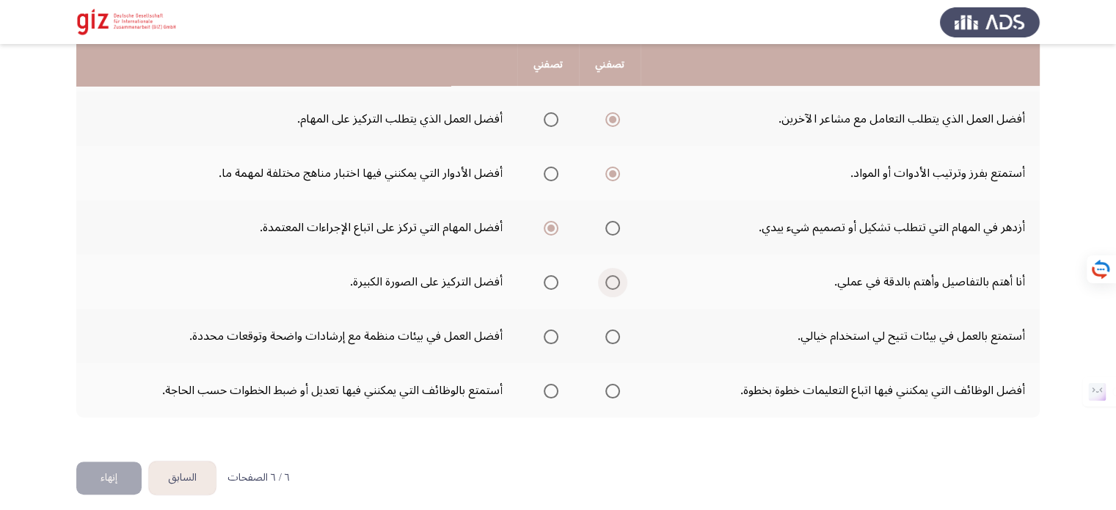
click at [610, 280] on span "Select an option" at bounding box center [612, 282] width 15 height 15
click at [610, 280] on input "Select an option" at bounding box center [612, 282] width 15 height 15
click at [549, 329] on span "Select an option" at bounding box center [551, 336] width 15 height 15
click at [549, 329] on input "Select an option" at bounding box center [551, 336] width 15 height 15
click at [613, 391] on span "Select an option" at bounding box center [613, 391] width 0 height 0
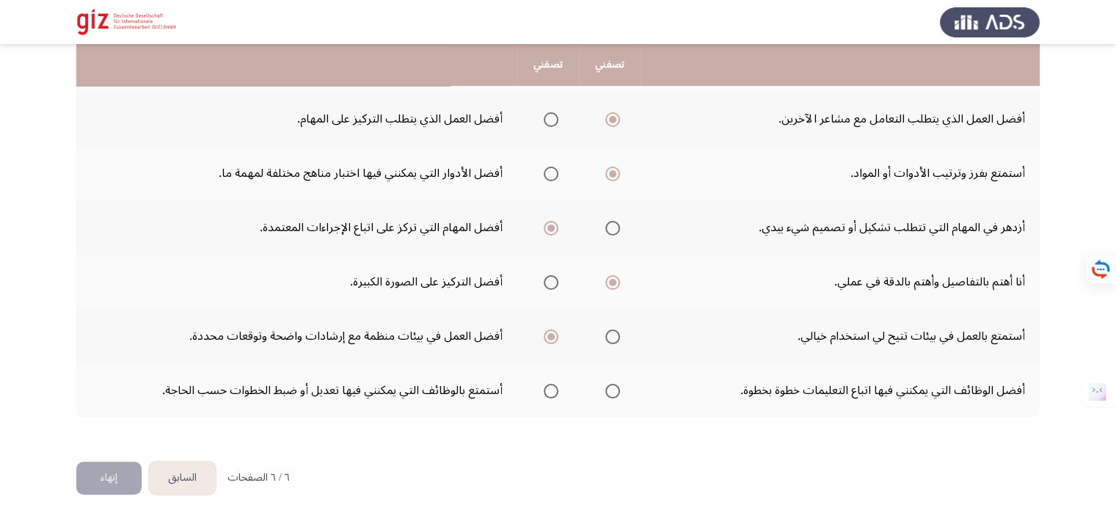
click at [612, 387] on input "Select an option" at bounding box center [612, 391] width 15 height 15
click at [114, 475] on button "إنهاء" at bounding box center [108, 477] width 65 height 33
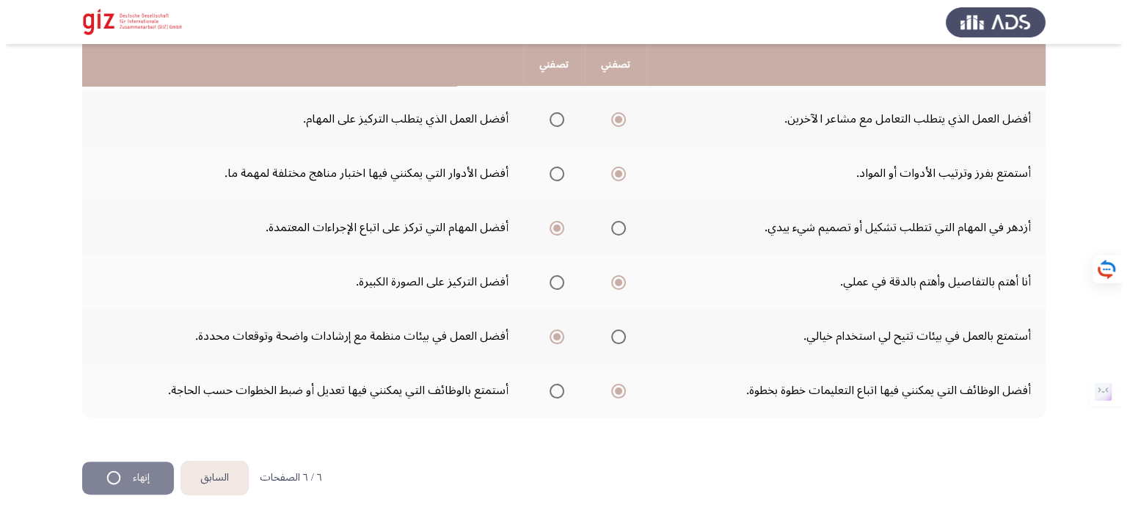
scroll to position [0, 0]
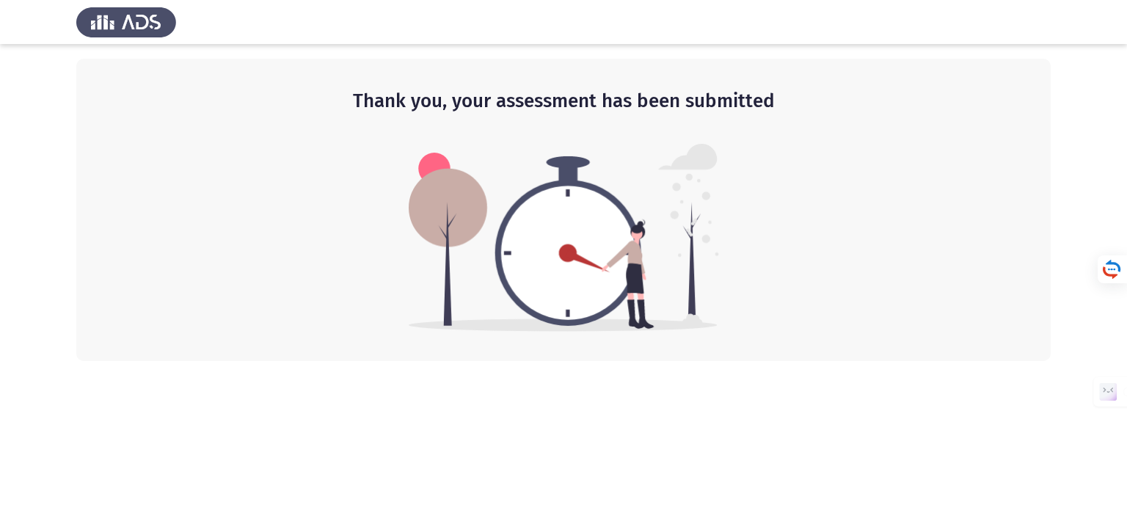
drag, startPoint x: 428, startPoint y: 102, endPoint x: 500, endPoint y: 99, distance: 71.2
click at [500, 99] on h2 "Thank you, your assessment has been submitted" at bounding box center [564, 101] width 916 height 26
drag, startPoint x: 389, startPoint y: 108, endPoint x: 616, endPoint y: 95, distance: 227.8
click at [616, 95] on h2 "Thank you, your assessment has been submitted" at bounding box center [564, 101] width 916 height 26
